Goal: Navigation & Orientation: Find specific page/section

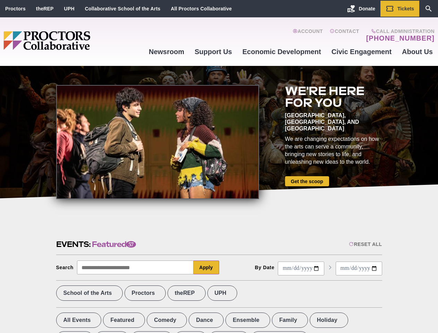
click at [219, 167] on div at bounding box center [157, 142] width 203 height 114
click at [365, 244] on div "Reset All" at bounding box center [365, 244] width 33 height 6
click at [206, 268] on button "Apply" at bounding box center [207, 268] width 26 height 14
